Goal: Task Accomplishment & Management: Manage account settings

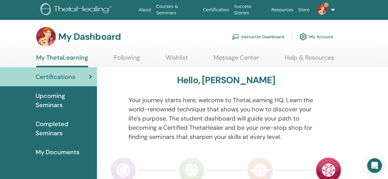
click at [266, 36] on link "Instructor Dashboard" at bounding box center [257, 36] width 53 height 13
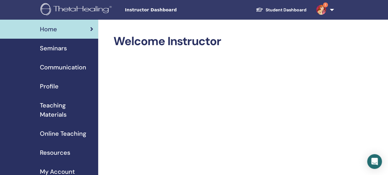
click at [60, 47] on span "Seminars" at bounding box center [53, 48] width 27 height 9
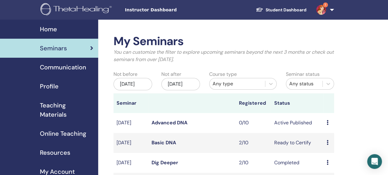
click at [327, 145] on icon at bounding box center [327, 142] width 2 height 5
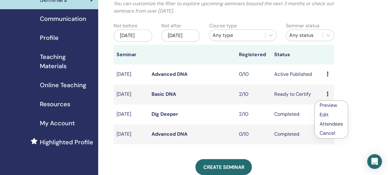
scroll to position [56, 0]
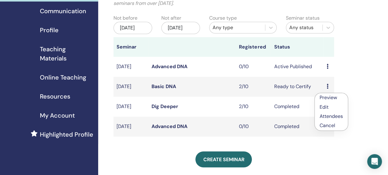
click at [338, 117] on link "Attendees" at bounding box center [330, 116] width 23 height 6
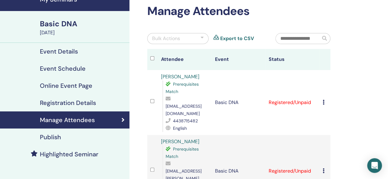
scroll to position [29, 0]
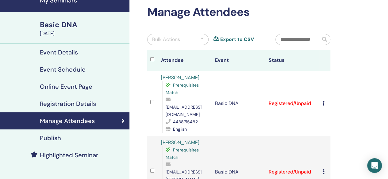
click at [324, 101] on div "Cancel Registration Do not auto-certify Mark as Paid Mark as Unpaid Mark as Abs…" at bounding box center [325, 103] width 5 height 7
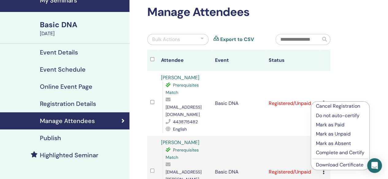
click at [357, 152] on p "Complete and Certify" at bounding box center [340, 152] width 48 height 7
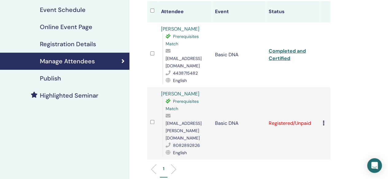
scroll to position [91, 0]
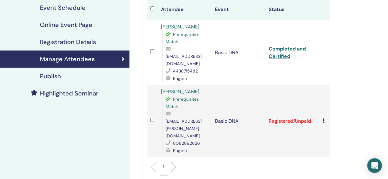
click at [323, 119] on icon at bounding box center [324, 121] width 2 height 5
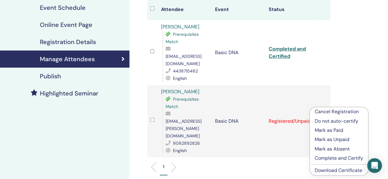
click at [343, 159] on p "Complete and Certify" at bounding box center [339, 158] width 48 height 7
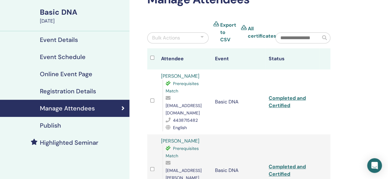
scroll to position [42, 0]
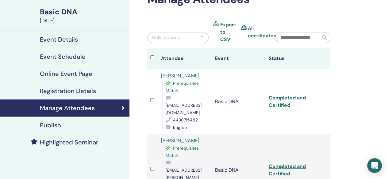
click at [293, 97] on link "Completed and Certified" at bounding box center [287, 102] width 37 height 14
click at [279, 97] on link "Completed and Certified" at bounding box center [287, 102] width 37 height 14
click at [289, 163] on link "Completed and Certified" at bounding box center [287, 170] width 37 height 14
click at [281, 163] on link "Completed and Certified" at bounding box center [287, 170] width 37 height 14
